Goal: Information Seeking & Learning: Learn about a topic

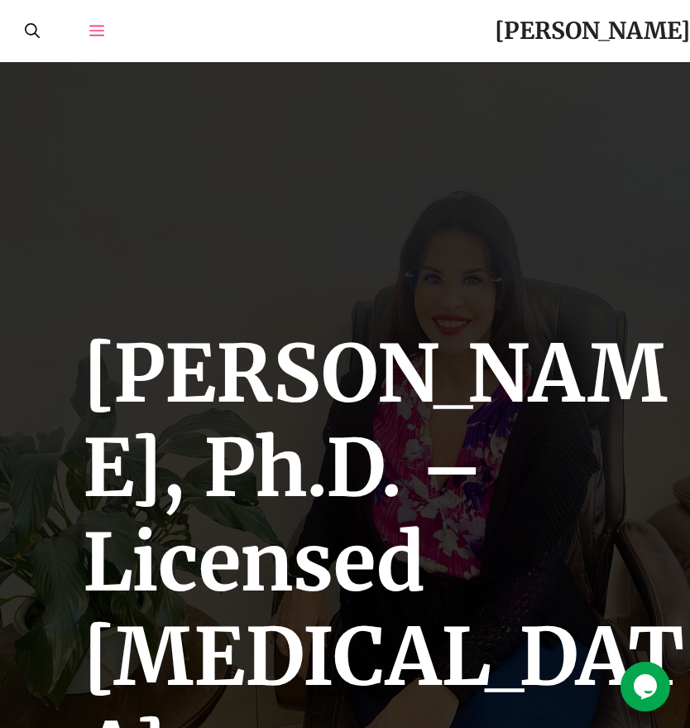
click at [89, 27] on icon "Open Off-Canvas Panel" at bounding box center [96, 30] width 15 height 15
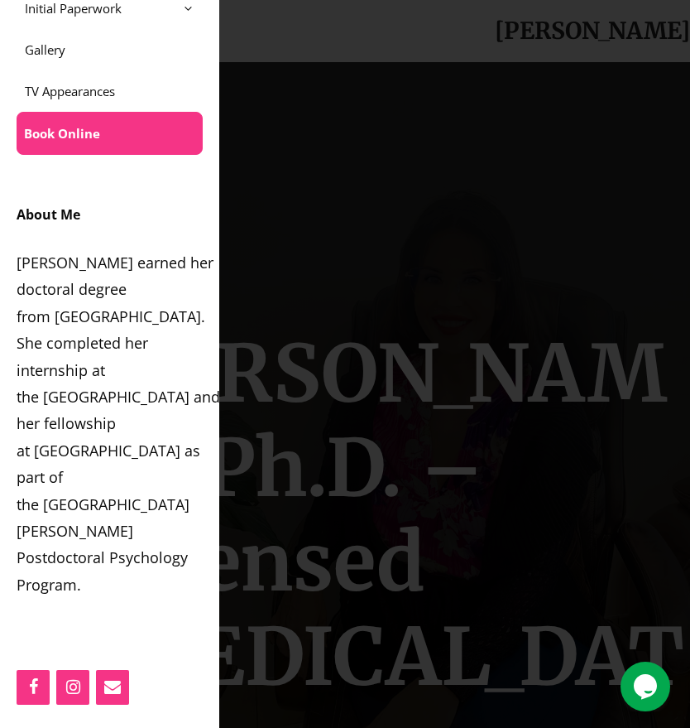
scroll to position [497, 0]
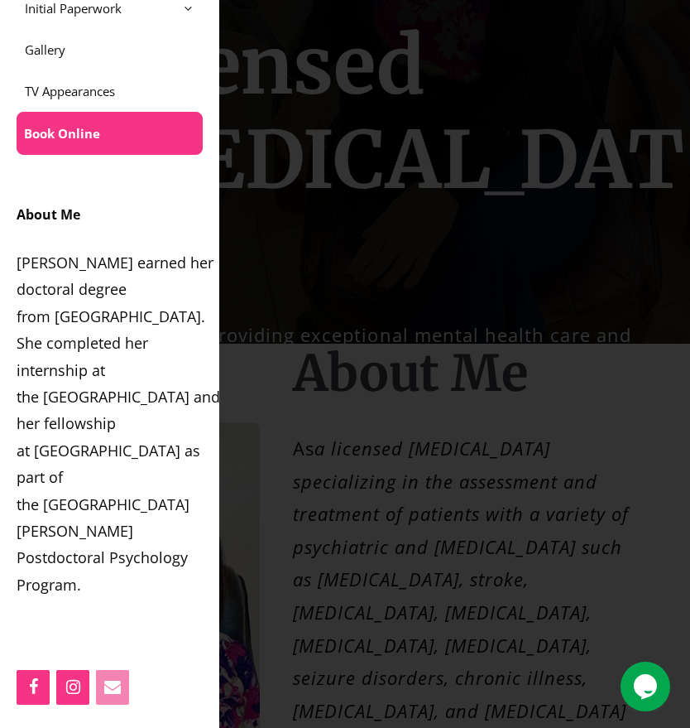
click at [109, 686] on icon "Contact" at bounding box center [113, 687] width 20 height 22
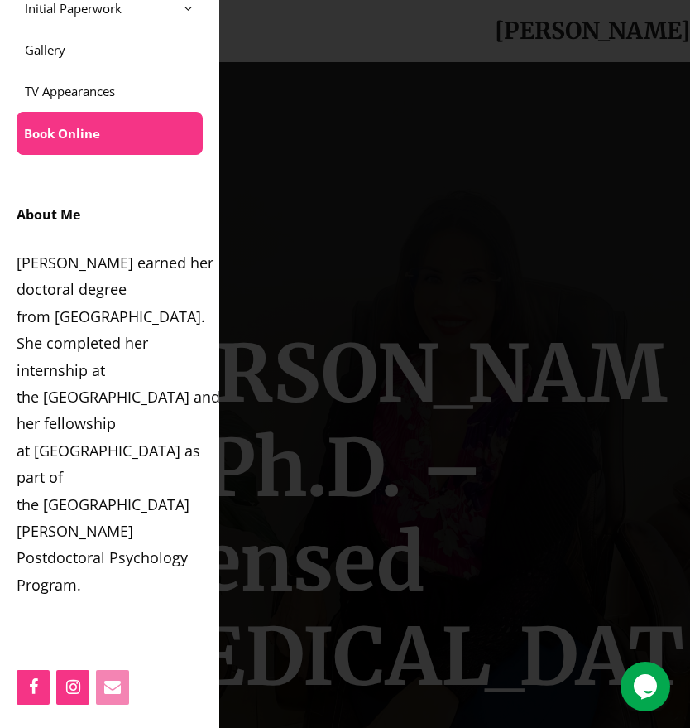
click at [118, 687] on icon "Contact" at bounding box center [113, 687] width 20 height 22
click at [310, 274] on div at bounding box center [345, 364] width 690 height 728
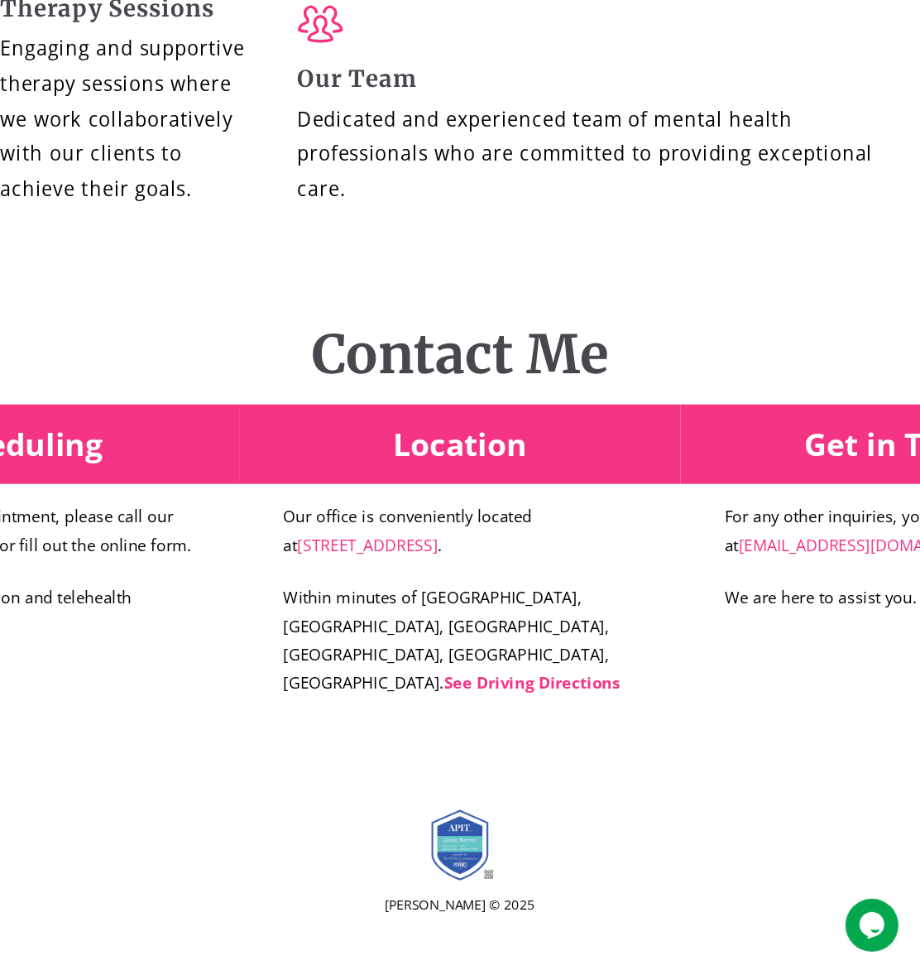
scroll to position [6770, 0]
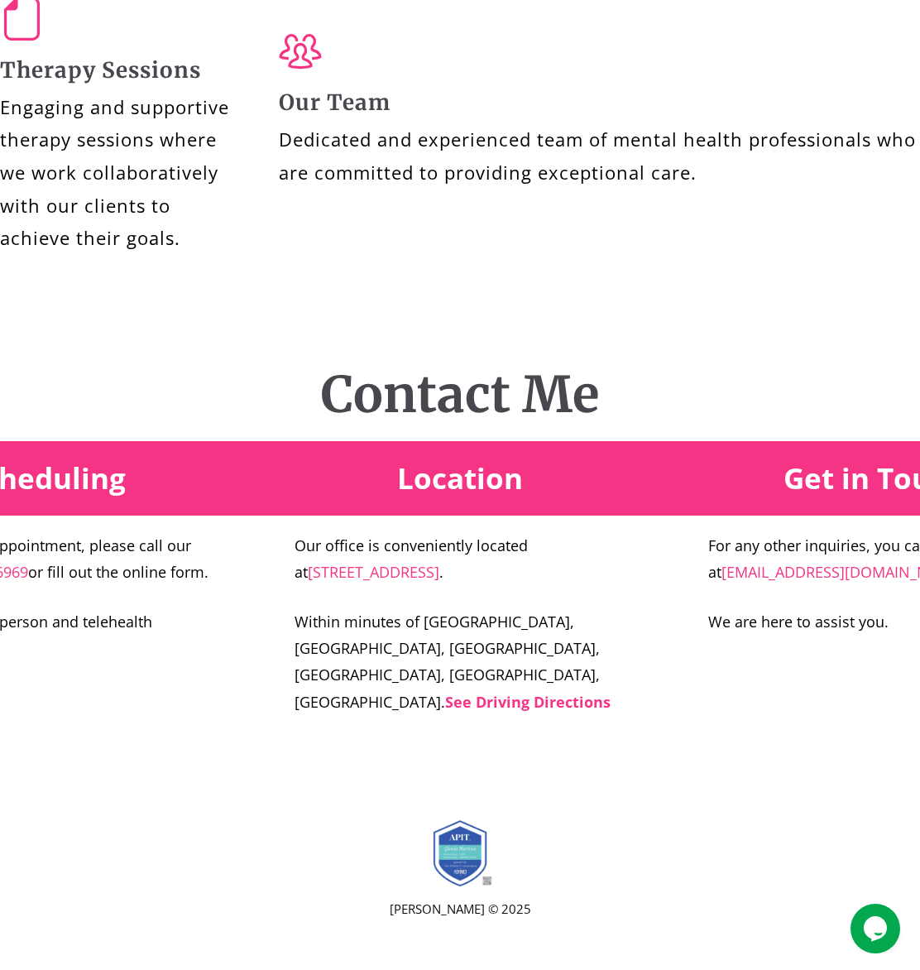
drag, startPoint x: 766, startPoint y: 23, endPoint x: 289, endPoint y: 388, distance: 600.5
click at [394, 315] on div "Contact Me Scheduling To schedule an appointment, please call our office at [PH…" at bounding box center [460, 509] width 920 height 455
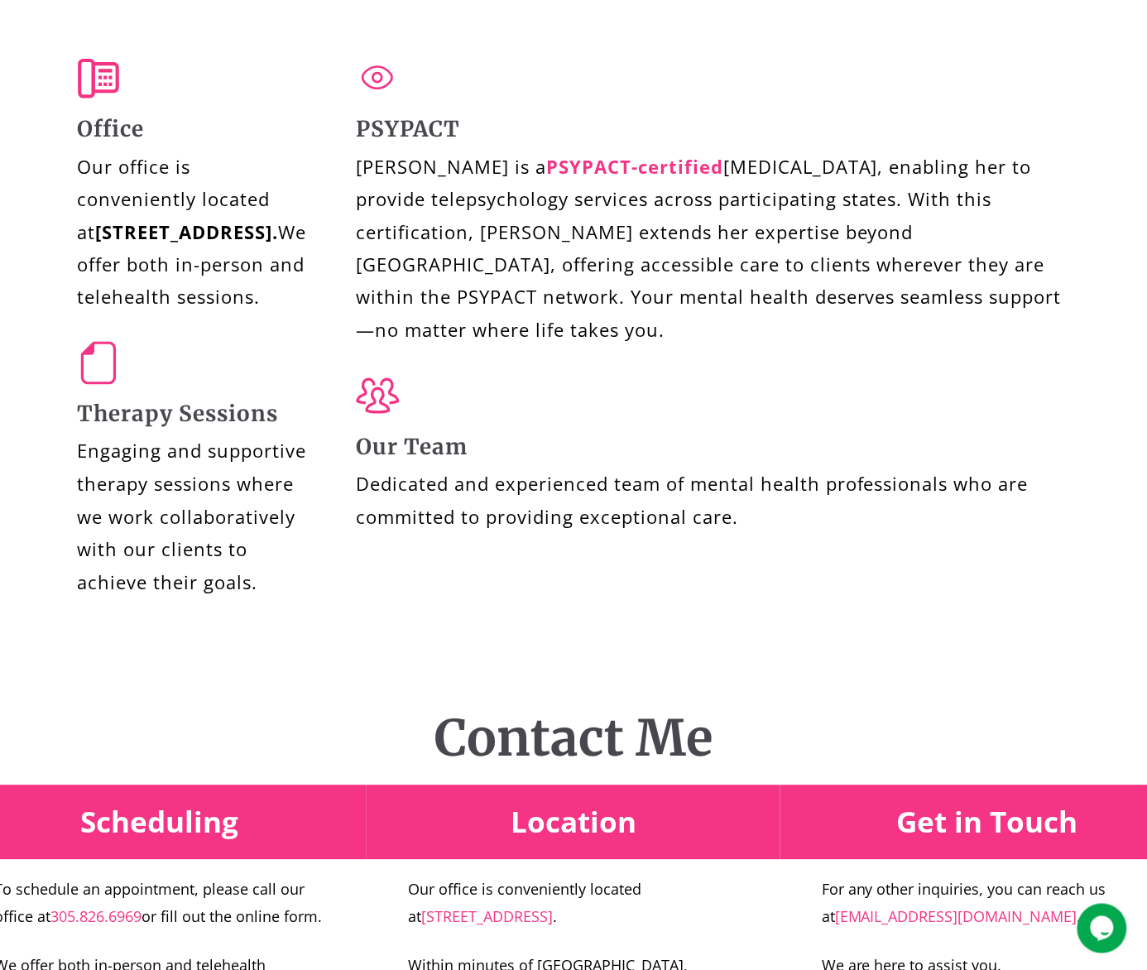
scroll to position [6408, 0]
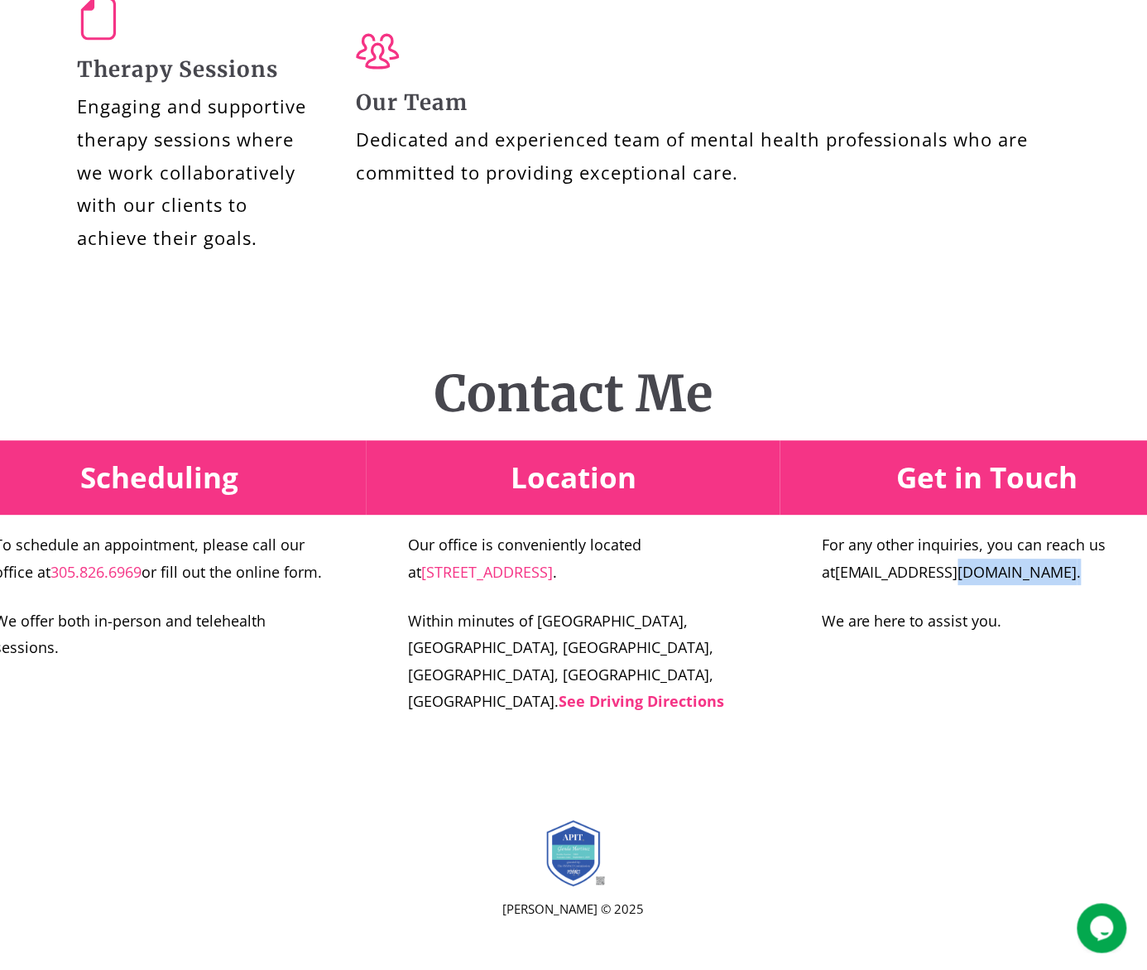
drag, startPoint x: 1018, startPoint y: 709, endPoint x: 948, endPoint y: 709, distance: 70.4
click at [690, 585] on p "For any other inquiries, you can reach us at [EMAIL_ADDRESS][DOMAIN_NAME] ." at bounding box center [987, 558] width 331 height 54
drag, startPoint x: 981, startPoint y: 705, endPoint x: 819, endPoint y: 705, distance: 162.2
click at [690, 656] on div "Get in Touch For any other inquiries, you can reach us at [EMAIL_ADDRESS][DOMAI…" at bounding box center [988, 548] width 414 height 216
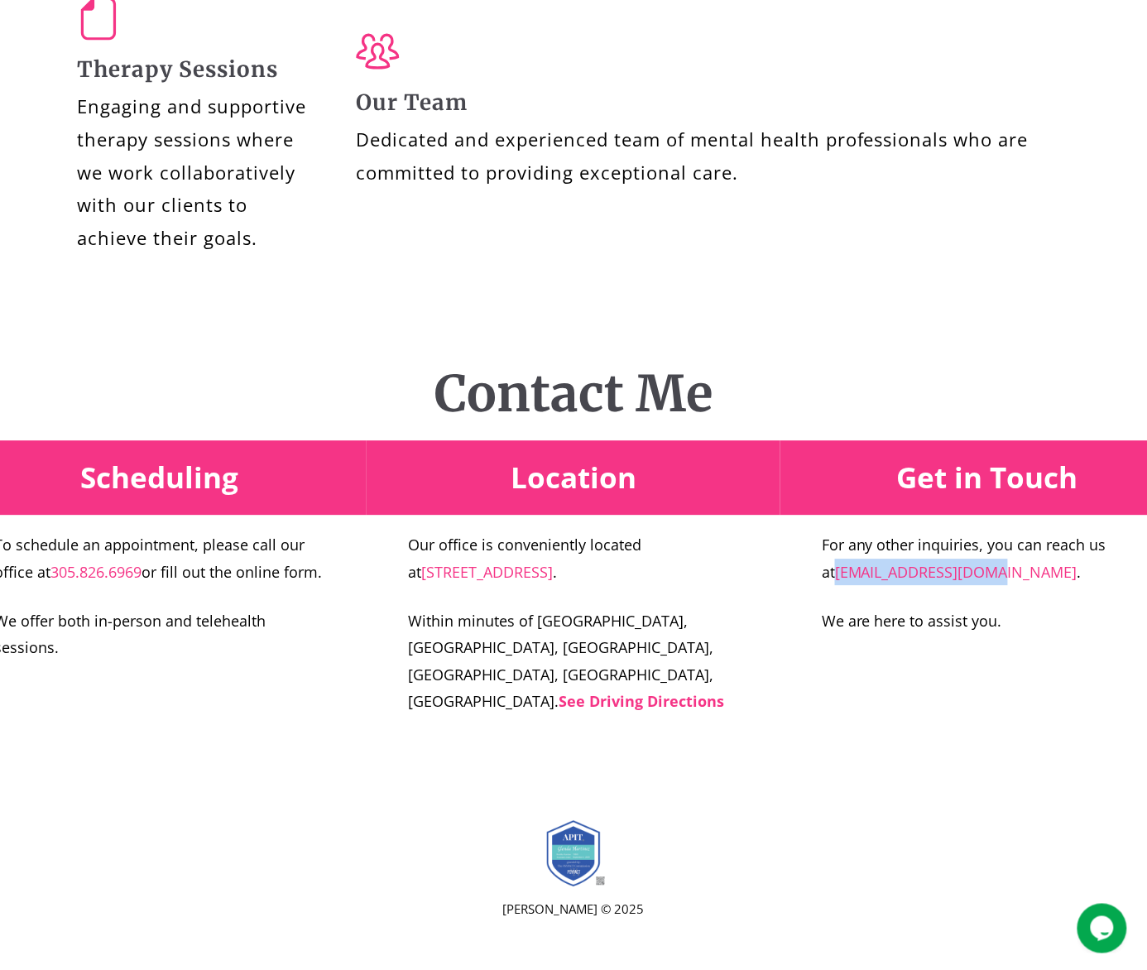
copy link "[EMAIL_ADDRESS][DOMAIN_NAME]"
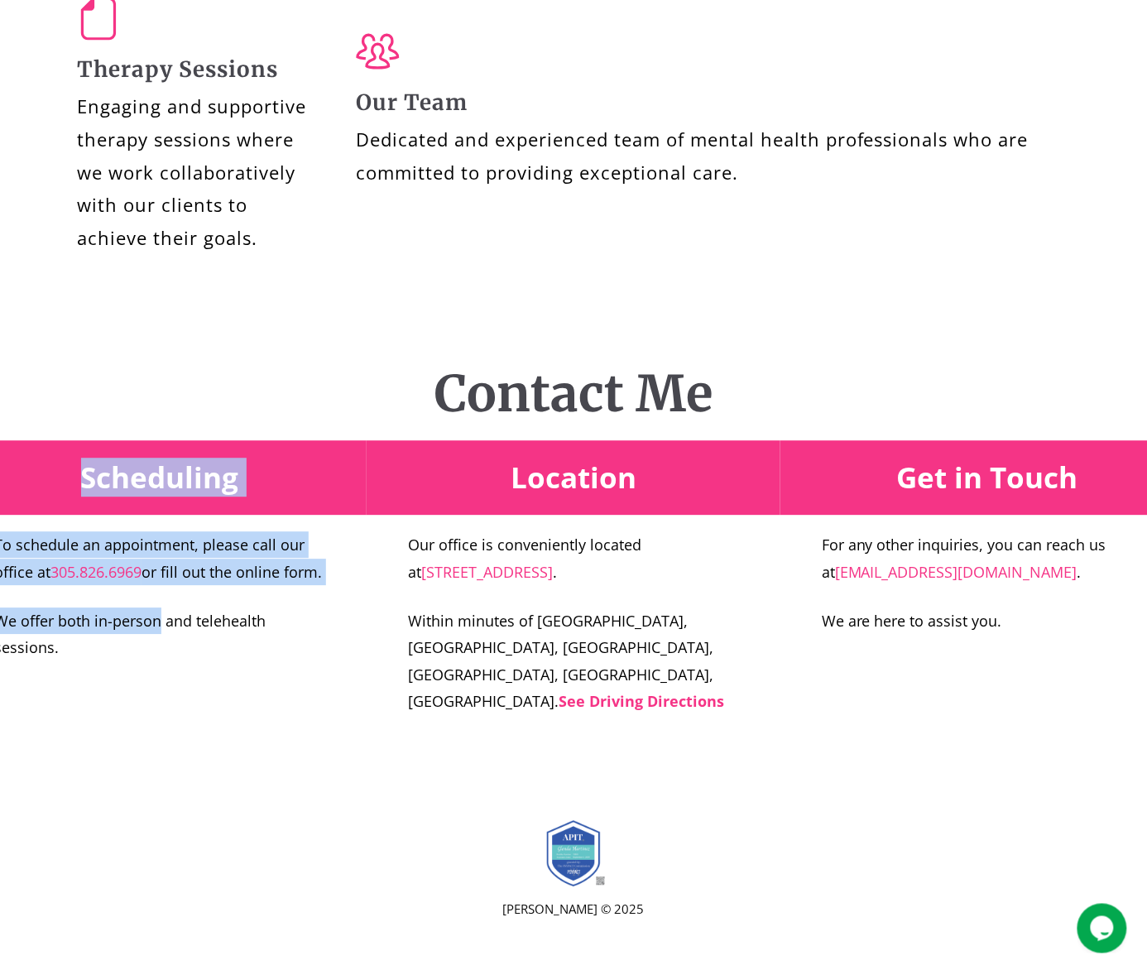
drag, startPoint x: 157, startPoint y: 795, endPoint x: -72, endPoint y: 705, distance: 246.1
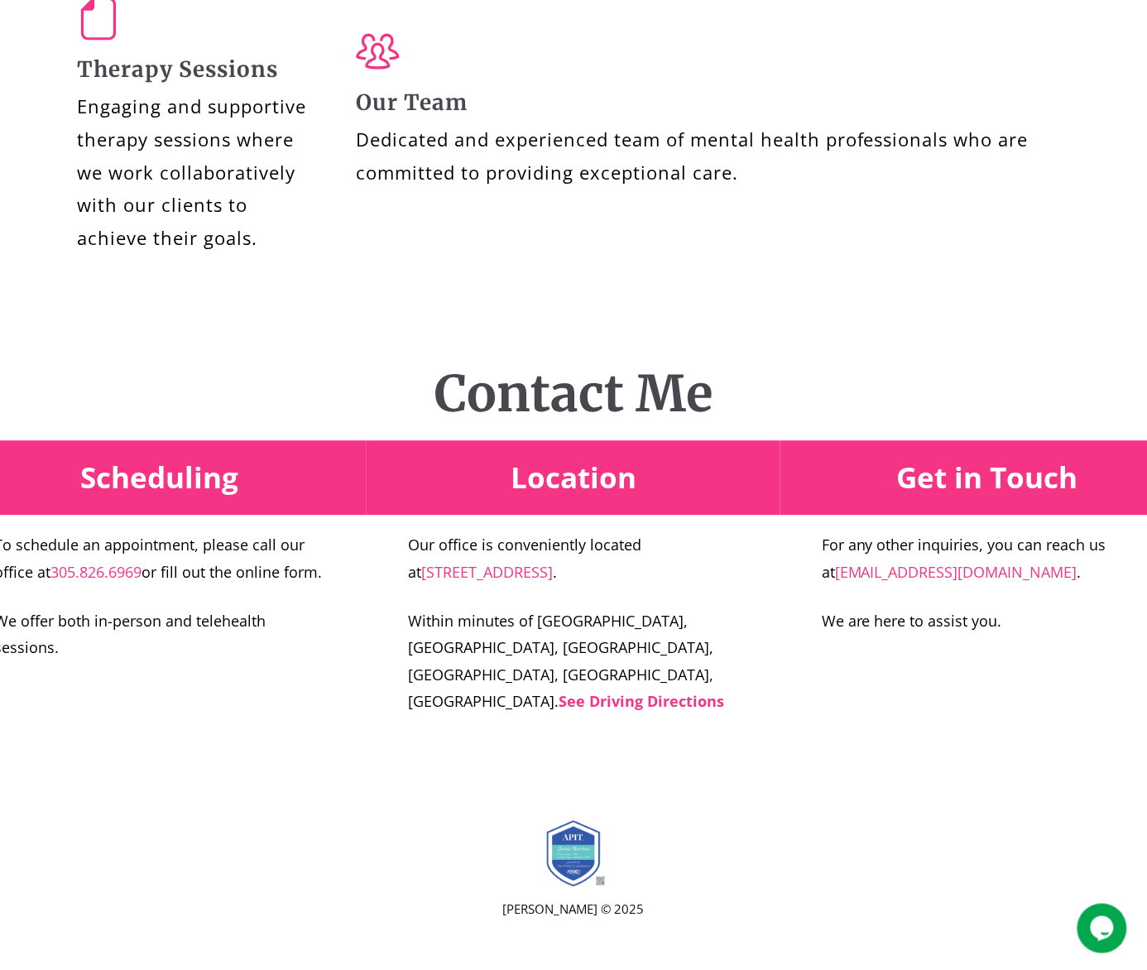
drag, startPoint x: -72, startPoint y: 705, endPoint x: 278, endPoint y: 879, distance: 390.9
click at [276, 727] on div "[PERSON_NAME] © 2025" at bounding box center [573, 854] width 1147 height 233
drag, startPoint x: 242, startPoint y: 768, endPoint x: -75, endPoint y: 737, distance: 317.8
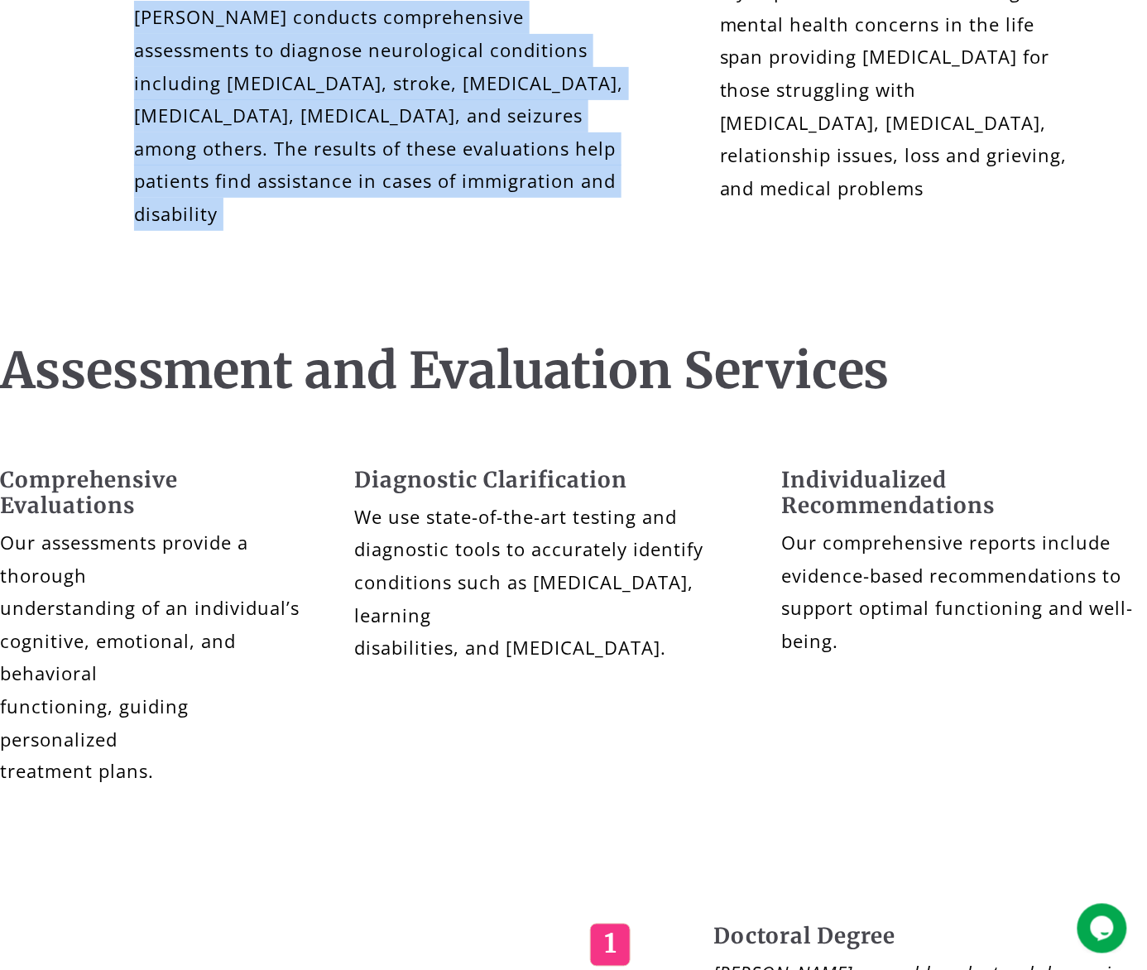
drag, startPoint x: 1146, startPoint y: 263, endPoint x: 1121, endPoint y: 18, distance: 246.3
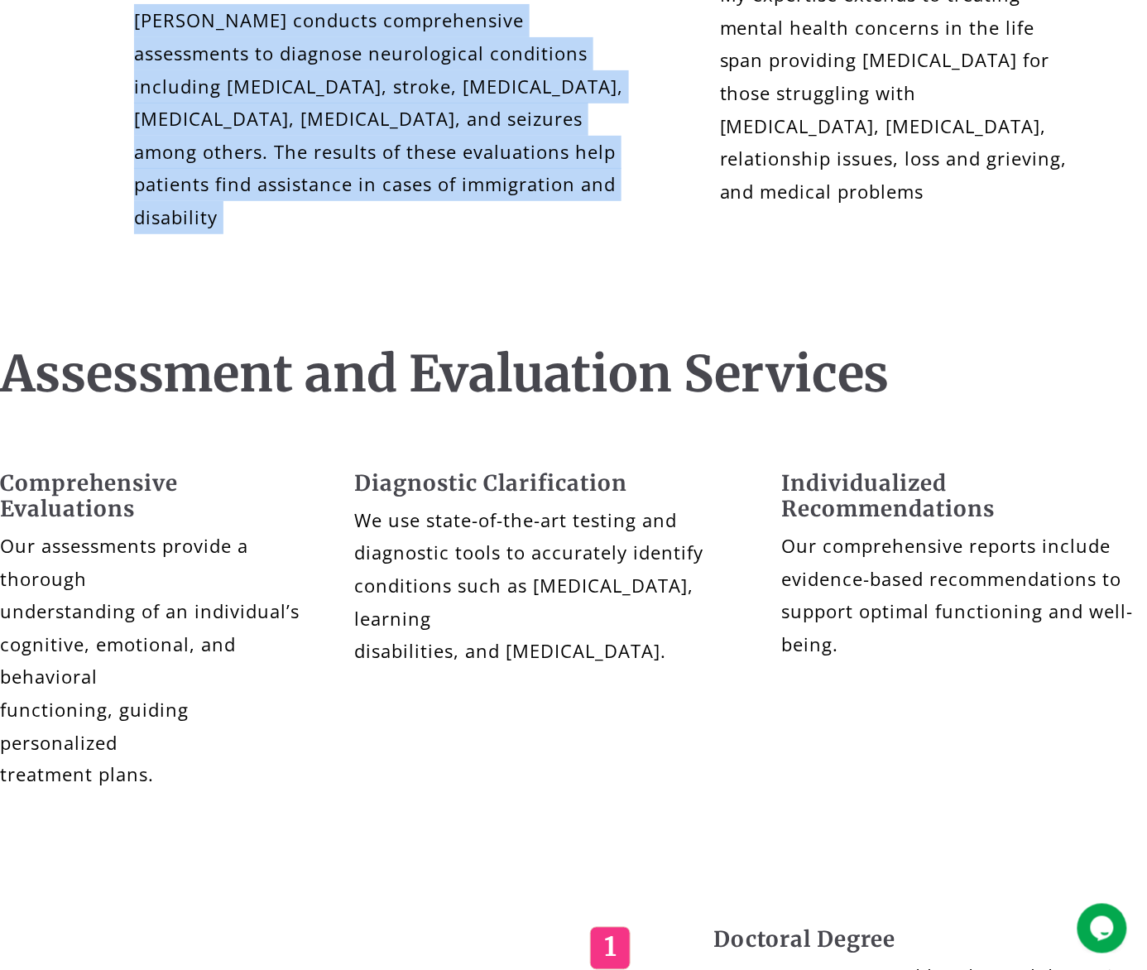
scroll to position [0, 0]
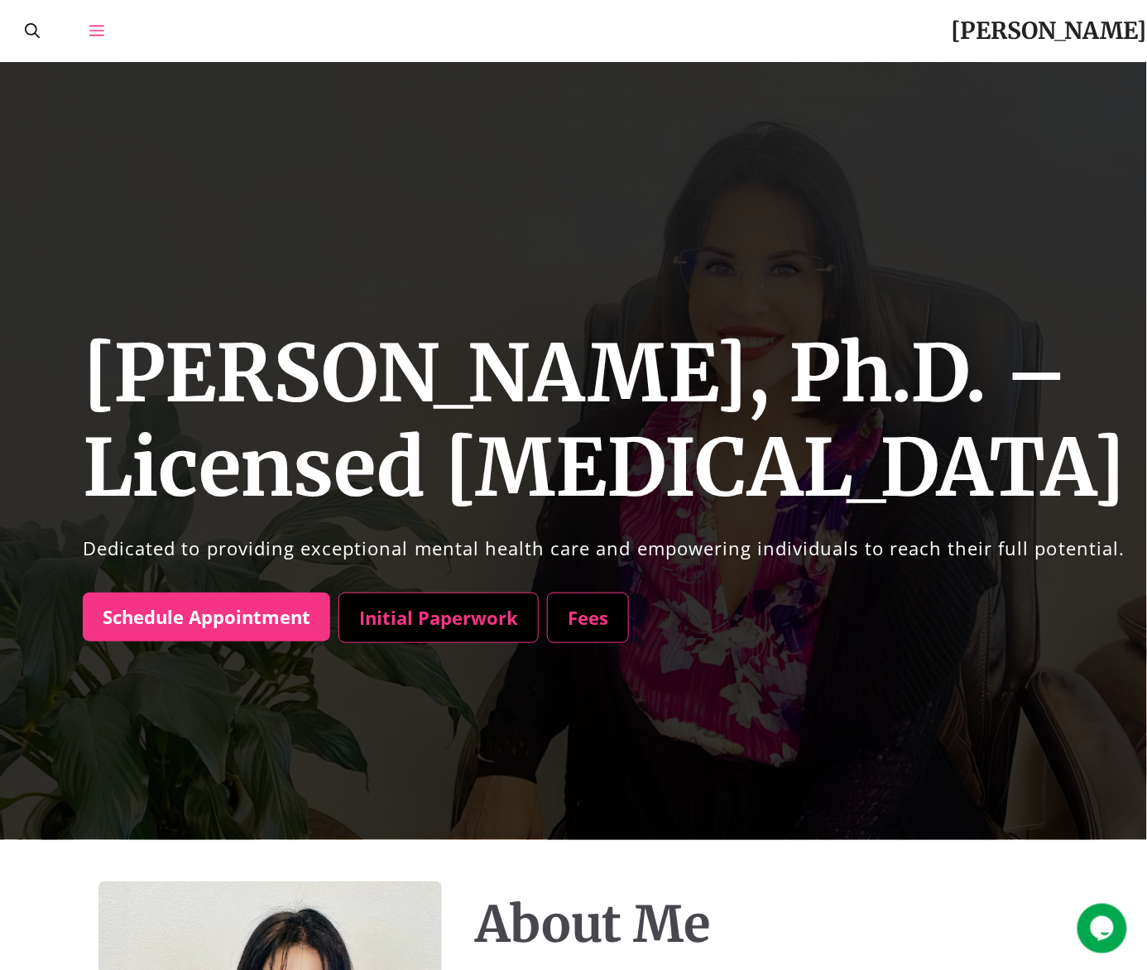
click at [80, 30] on link "Open Off-Canvas Panel" at bounding box center [97, 31] width 65 height 62
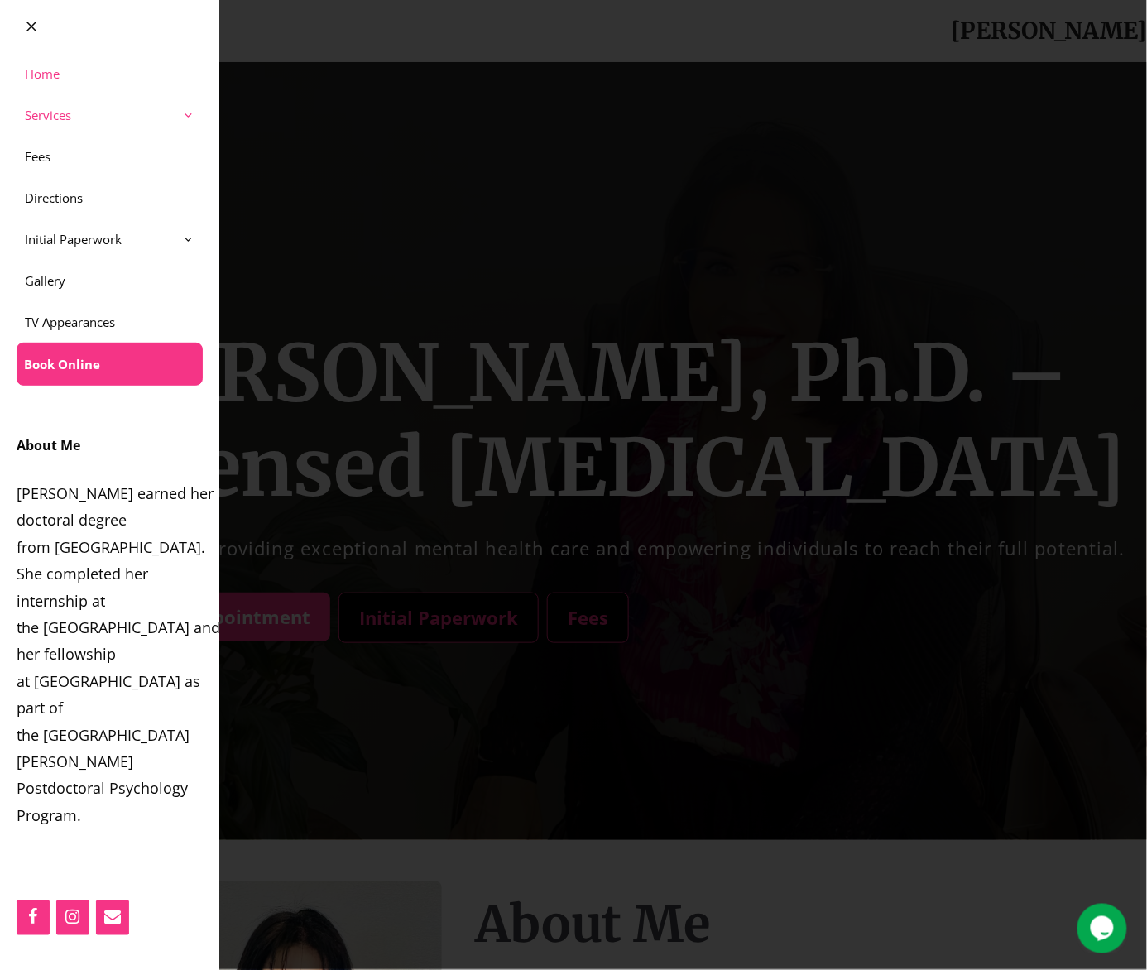
click at [84, 116] on link "Services" at bounding box center [109, 114] width 219 height 41
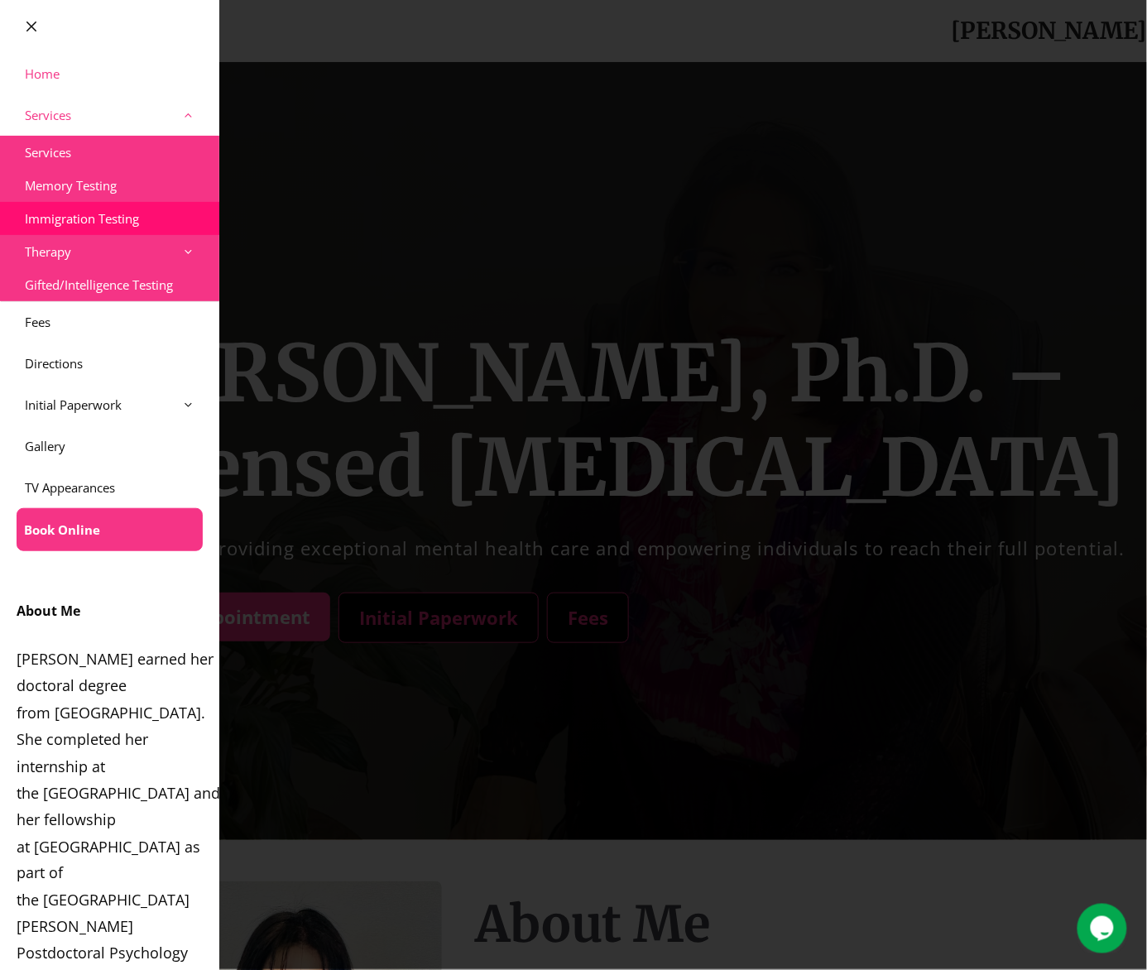
click at [142, 219] on link "Immigration Testing" at bounding box center [109, 218] width 219 height 33
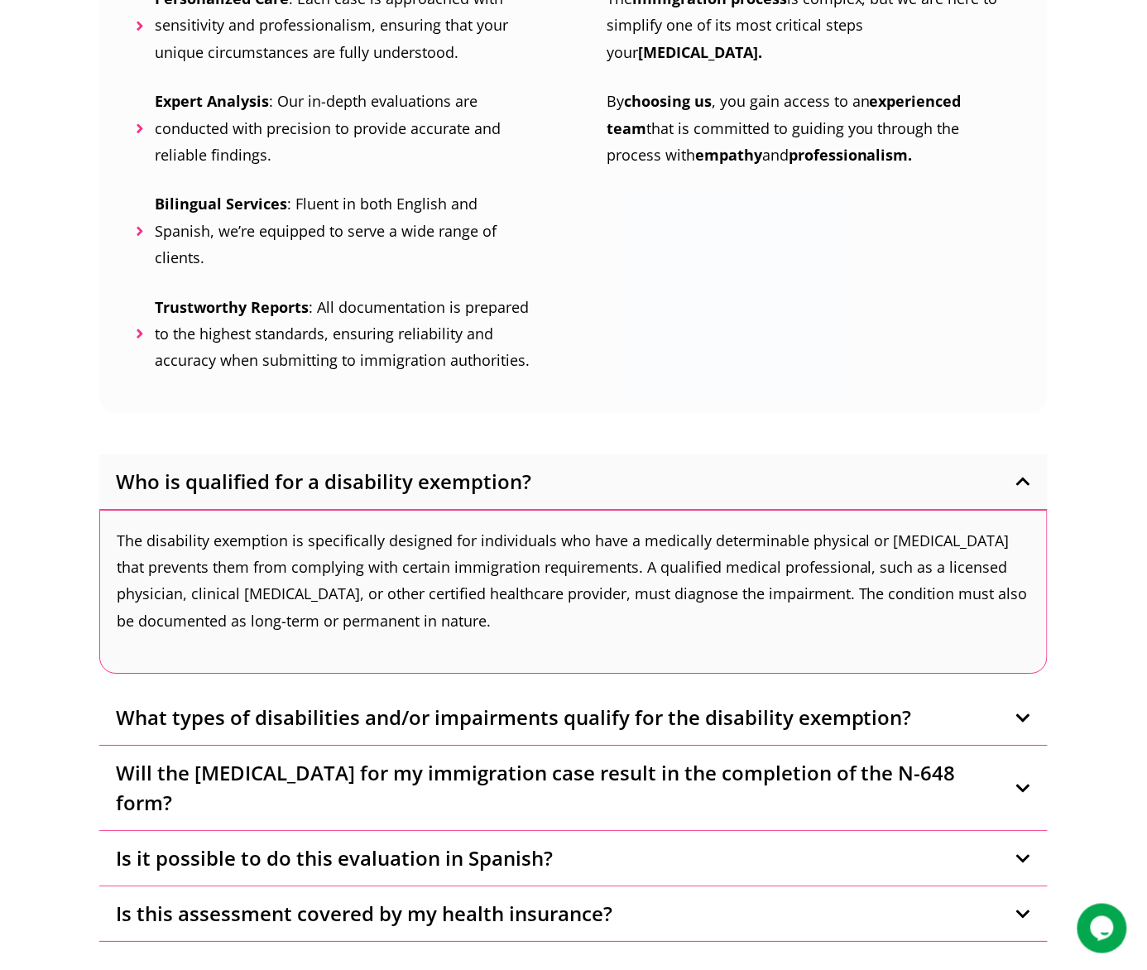
scroll to position [2869, 0]
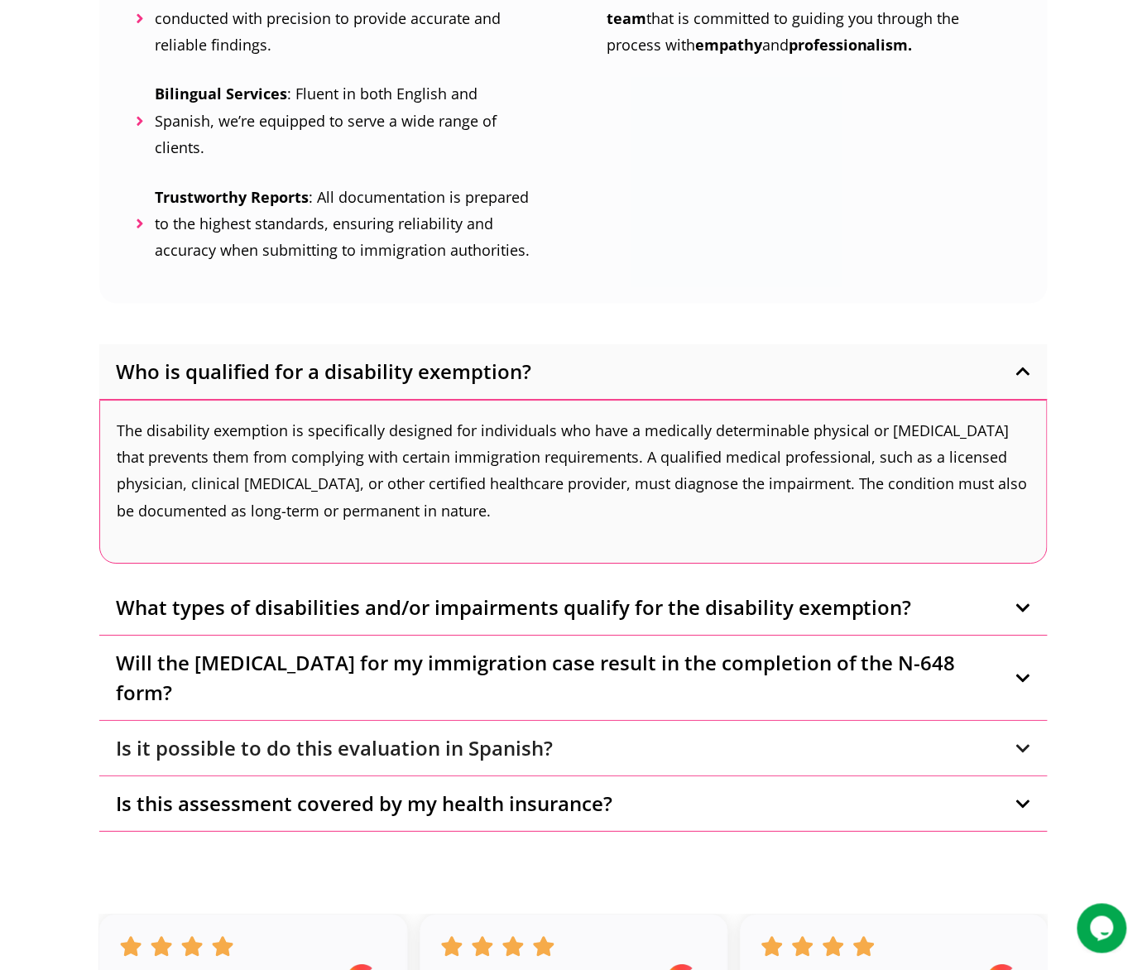
click at [550, 721] on button "Is it possible to do this evaluation in Spanish?" at bounding box center [573, 748] width 949 height 55
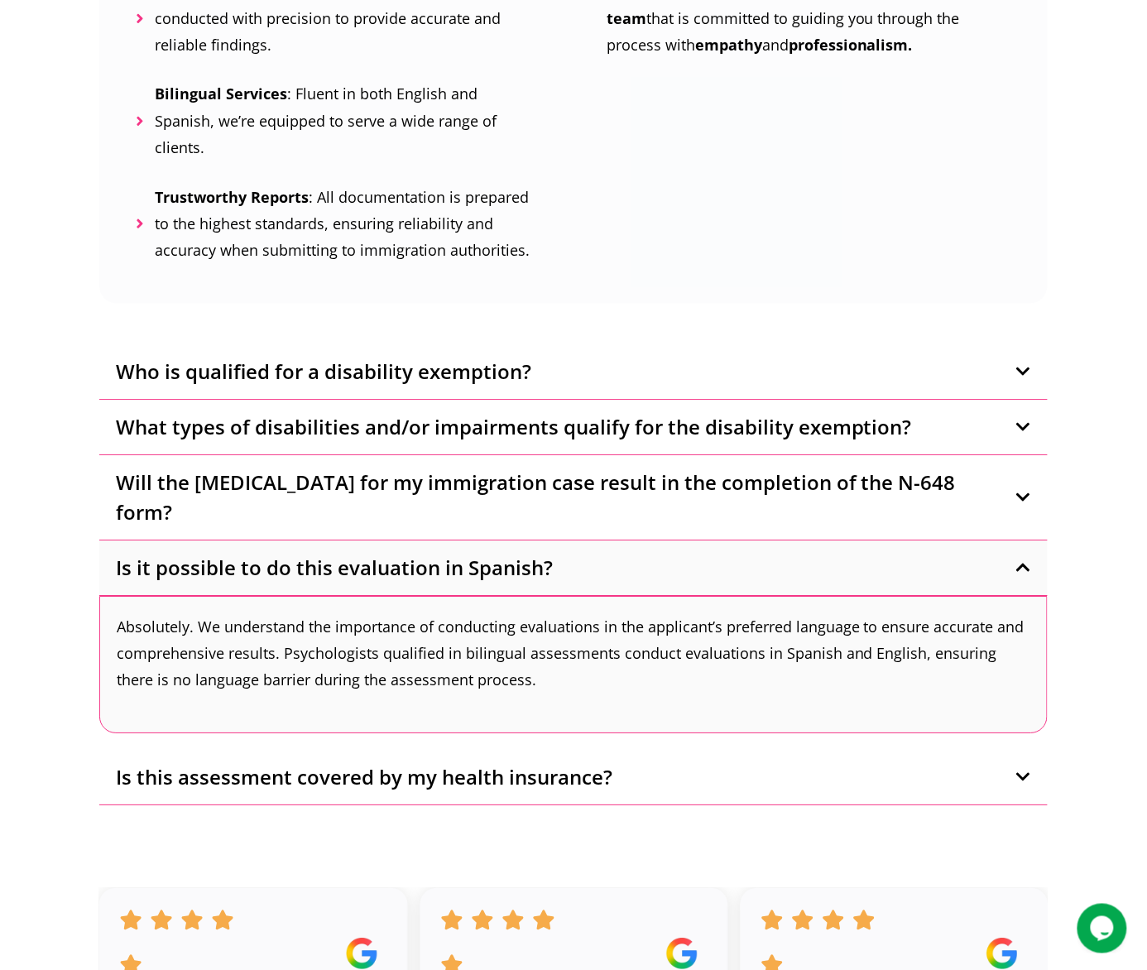
click at [558, 541] on button "Is it possible to do this evaluation in Spanish?" at bounding box center [573, 568] width 949 height 55
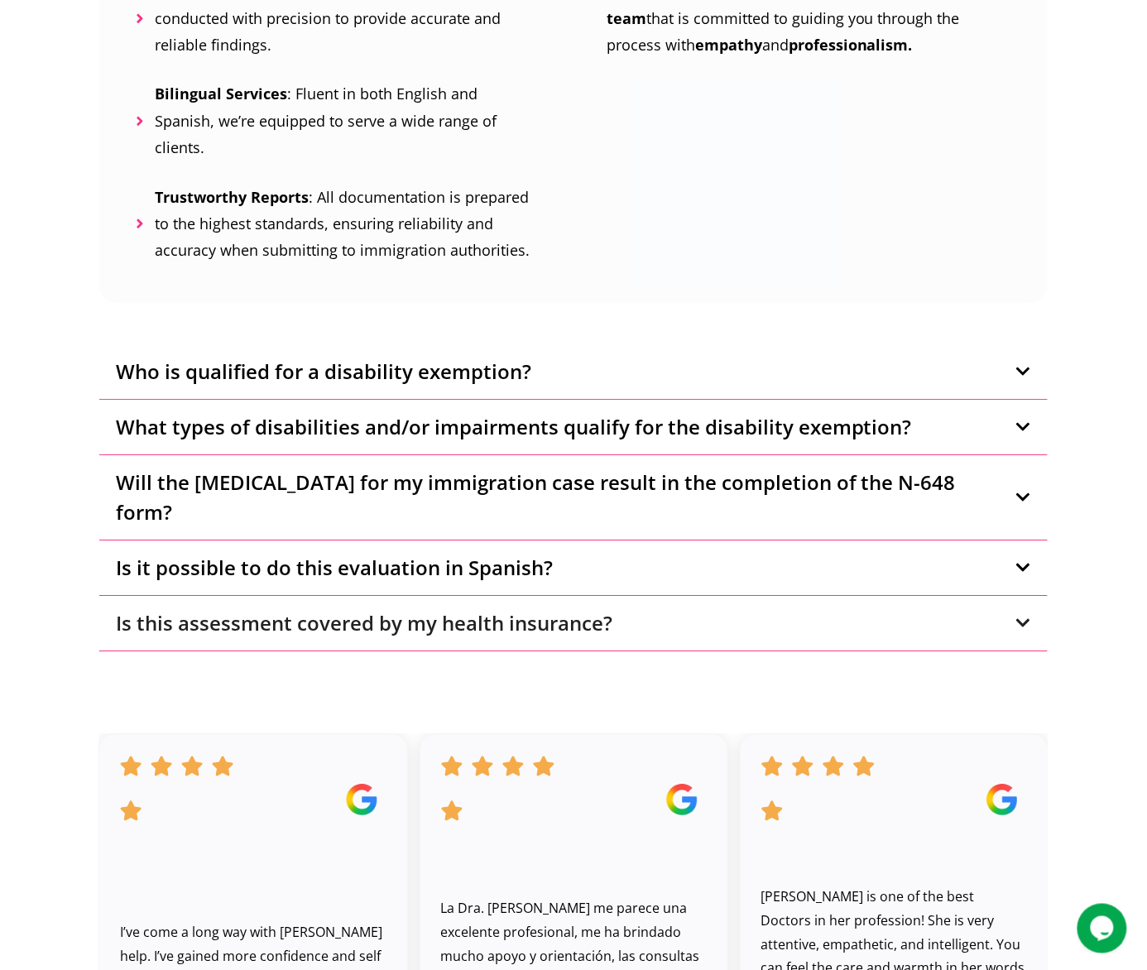
click at [629, 596] on button "Is this assessment covered by my health insurance?" at bounding box center [573, 623] width 949 height 55
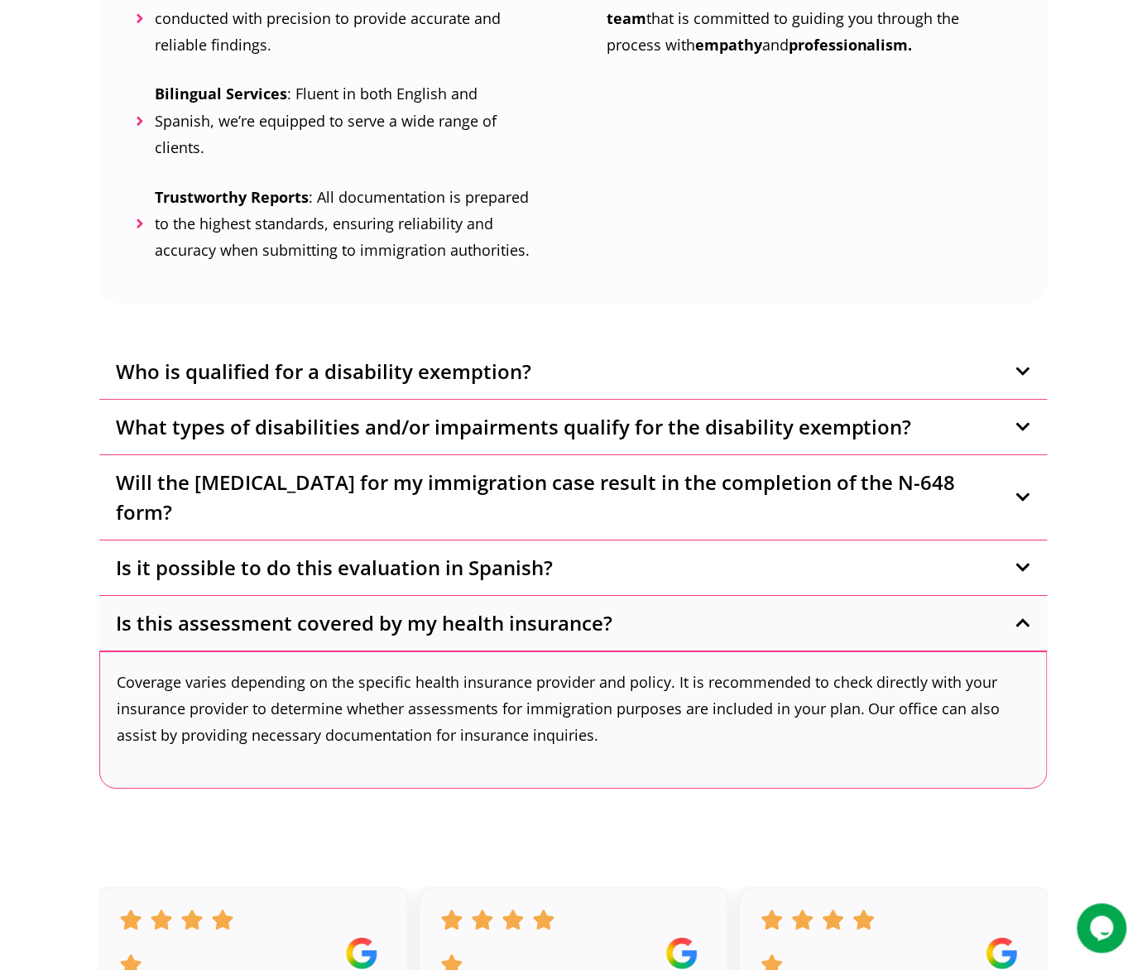
click at [362, 608] on span "Is this assessment covered by my health insurance?" at bounding box center [364, 623] width 497 height 30
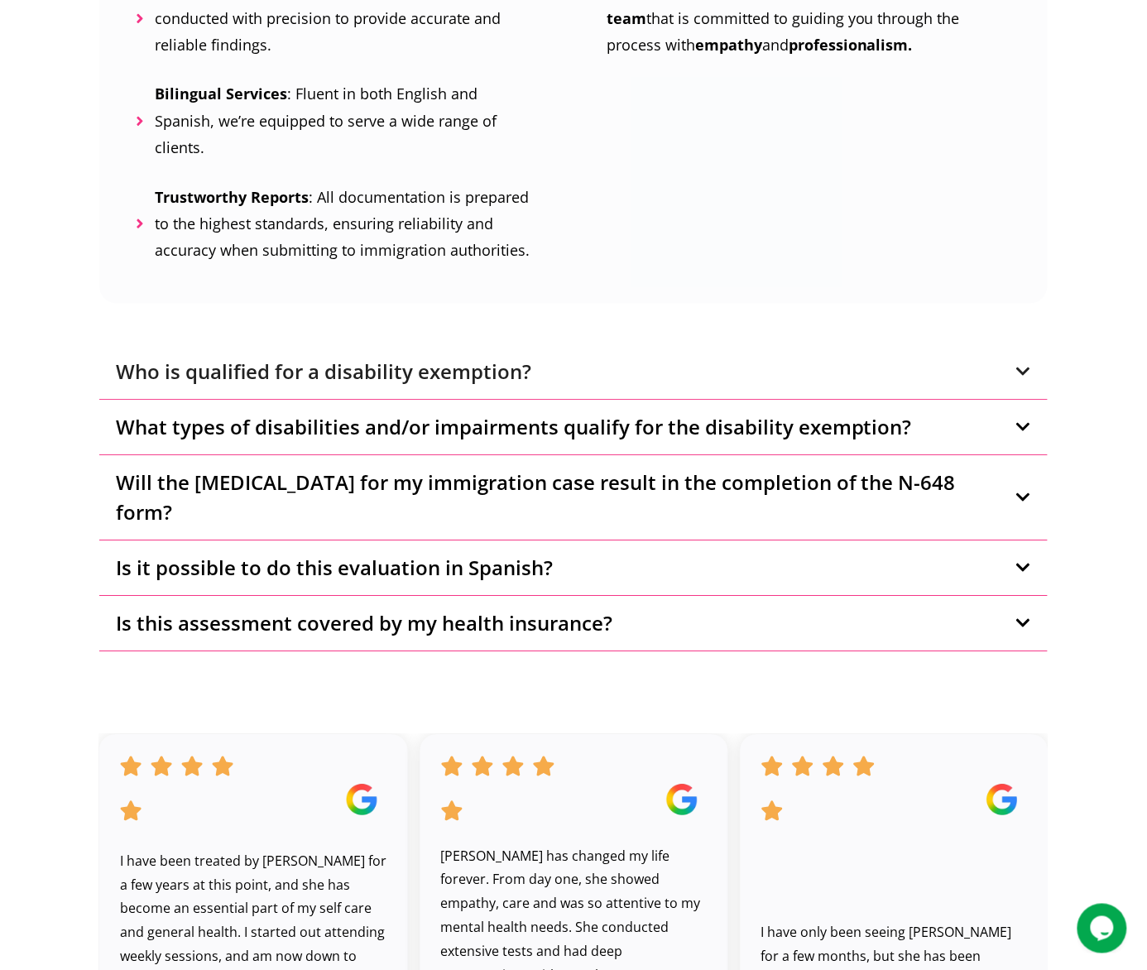
click at [373, 344] on button "Who is qualified for a disability exemption?" at bounding box center [573, 371] width 949 height 55
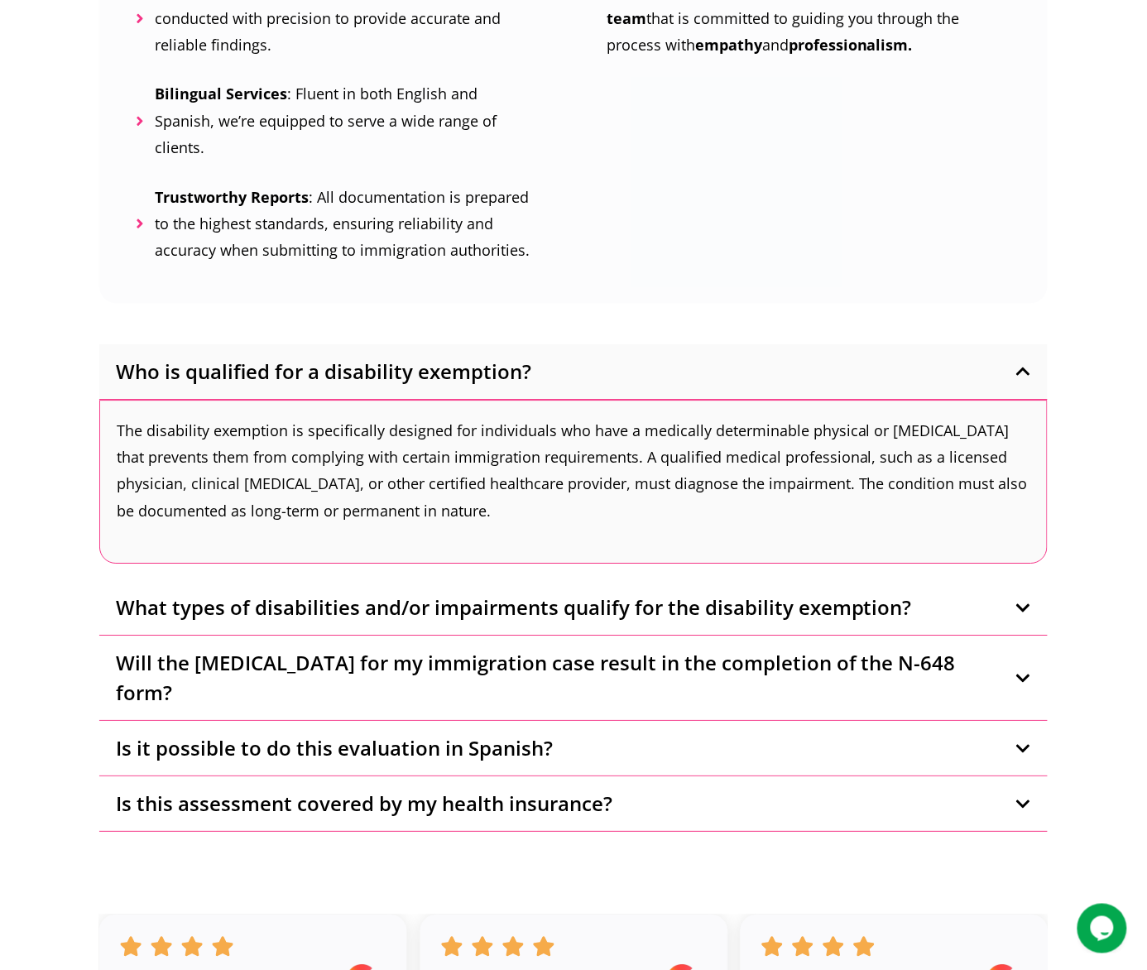
click at [374, 357] on span "Who is qualified for a disability exemption?" at bounding box center [324, 372] width 416 height 30
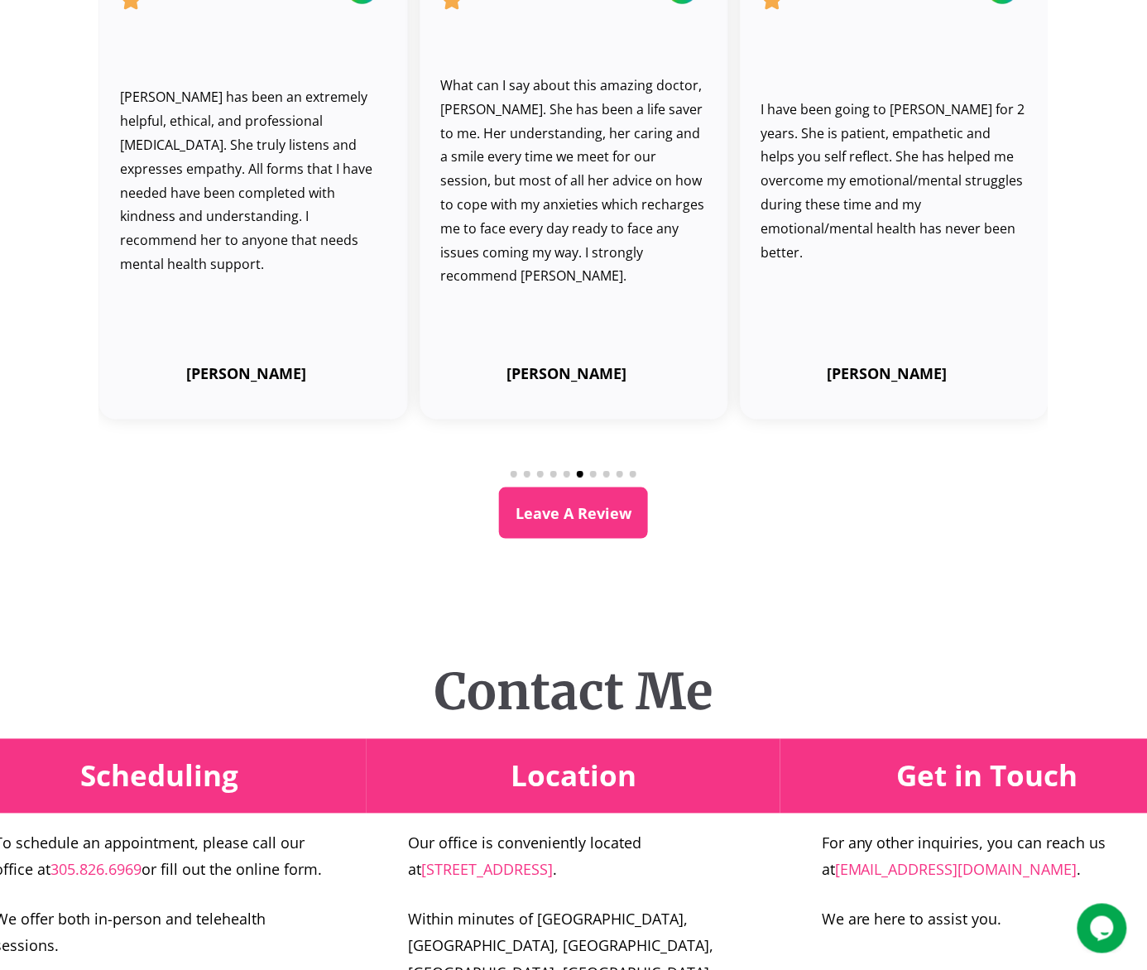
scroll to position [3570, 0]
